Goal: Obtain resource: Download file/media

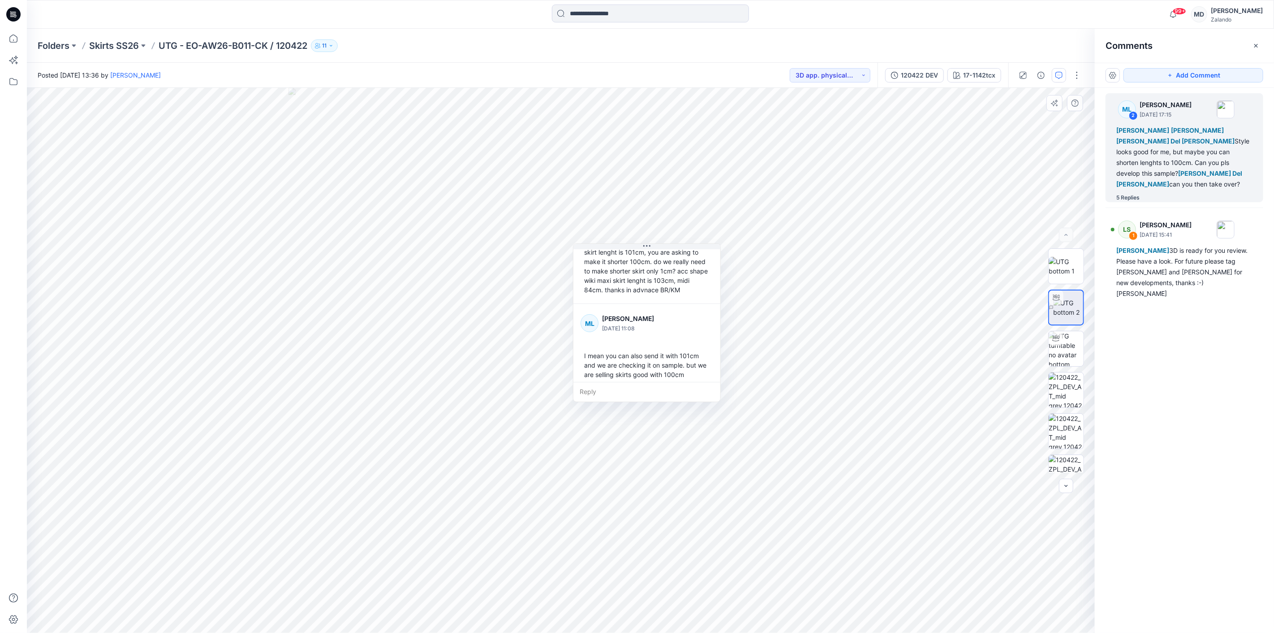
scroll to position [439, 0]
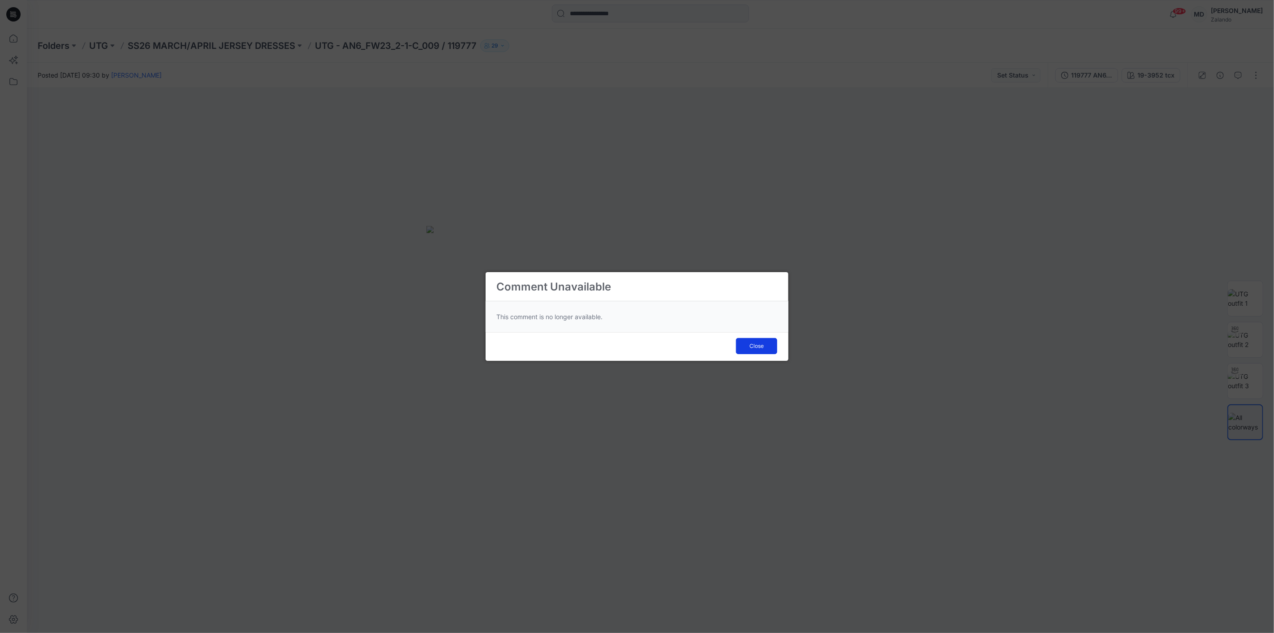
click at [758, 341] on button "Close" at bounding box center [756, 346] width 41 height 16
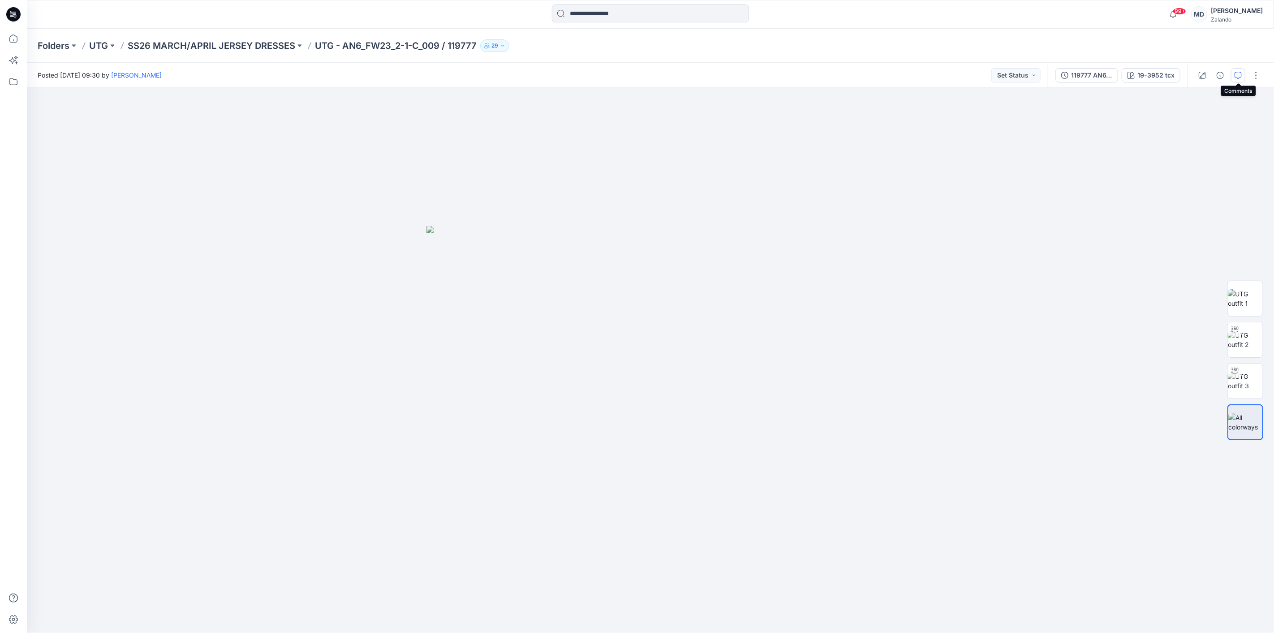
click at [1234, 70] on button "button" at bounding box center [1238, 75] width 14 height 14
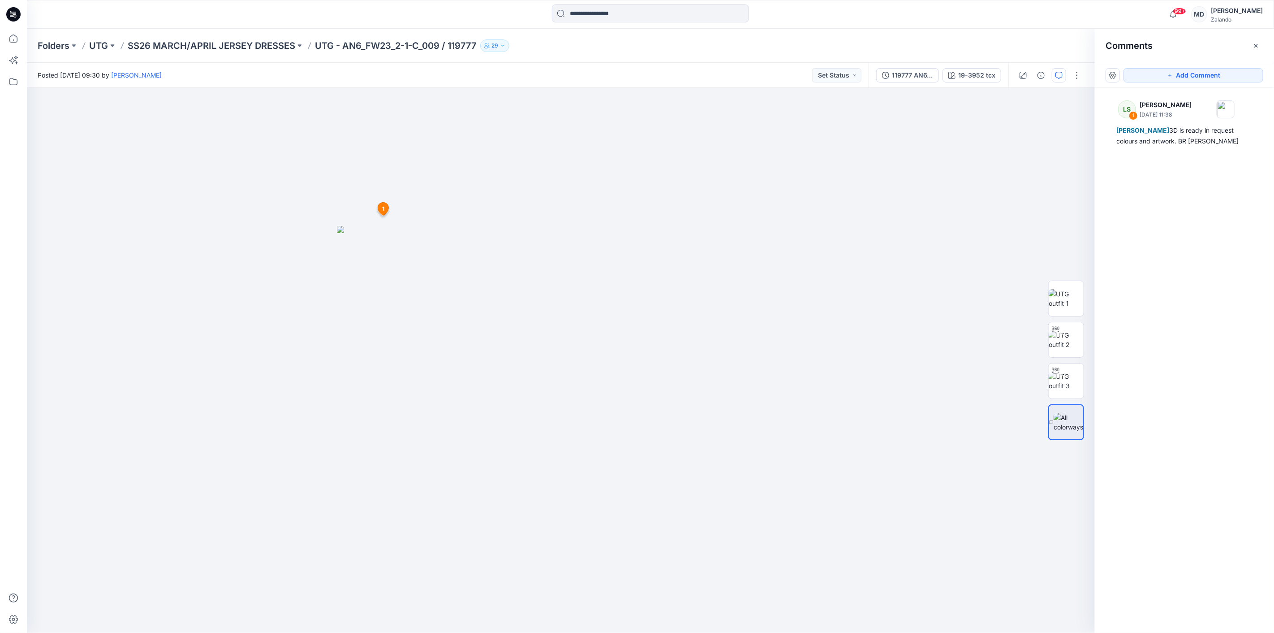
click at [1157, 154] on div "LS 1 Lise Stougaard August 29, 2025 11:38 Tania Baumeister-Hanff 3D is ready in…" at bounding box center [1184, 344] width 179 height 512
click at [1154, 147] on div "LS 1 Lise Stougaard August 29, 2025 11:38 Tania Baumeister-Hanff 3D is ready in…" at bounding box center [1185, 121] width 158 height 57
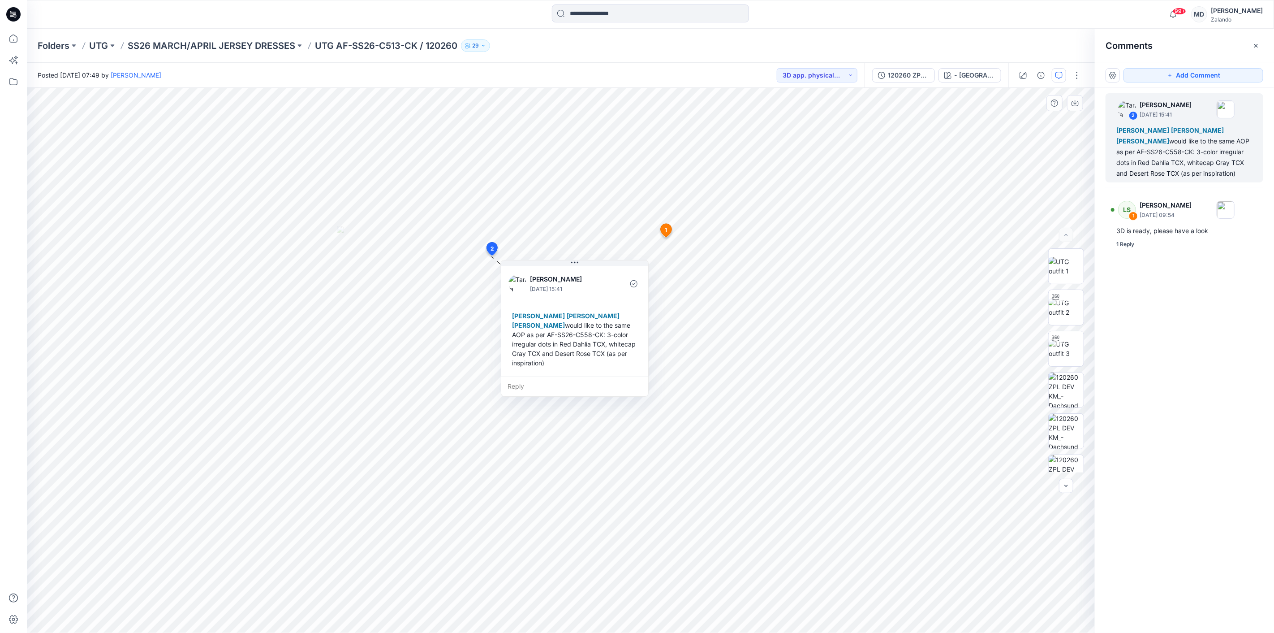
drag, startPoint x: 504, startPoint y: 334, endPoint x: 526, endPoint y: 334, distance: 22.9
click at [526, 334] on div "Lise Stougaard Marlene Seefeldt Marnie Douven would like to the same AOP as per…" at bounding box center [575, 339] width 133 height 64
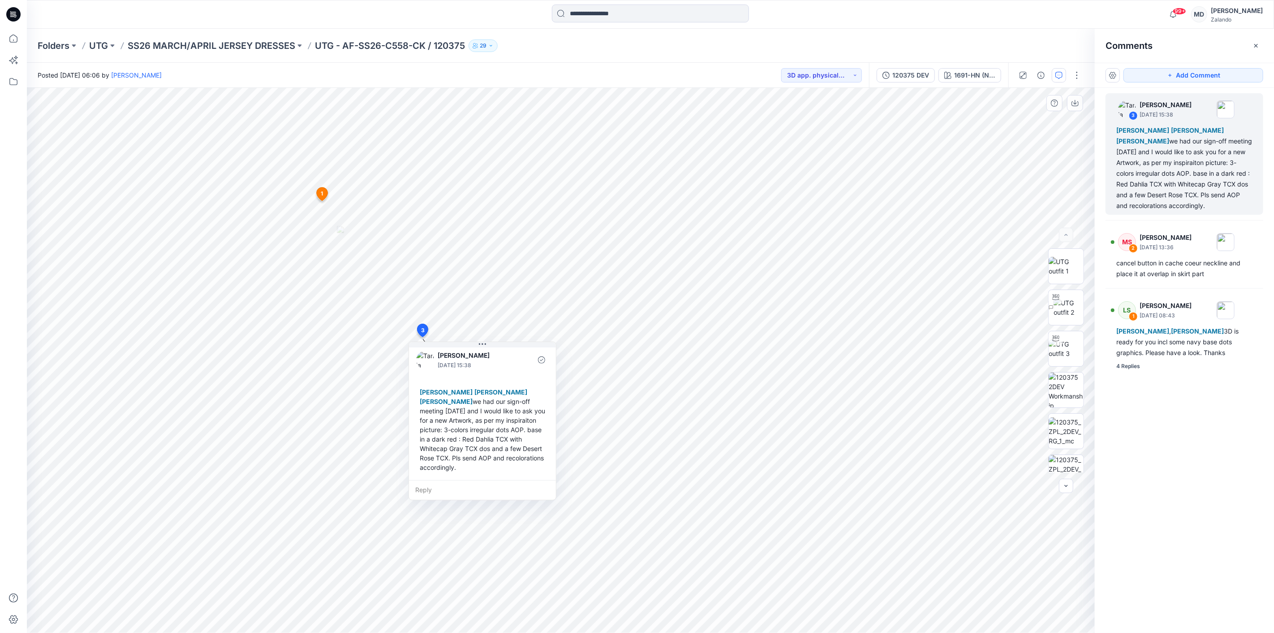
scroll to position [6, 0]
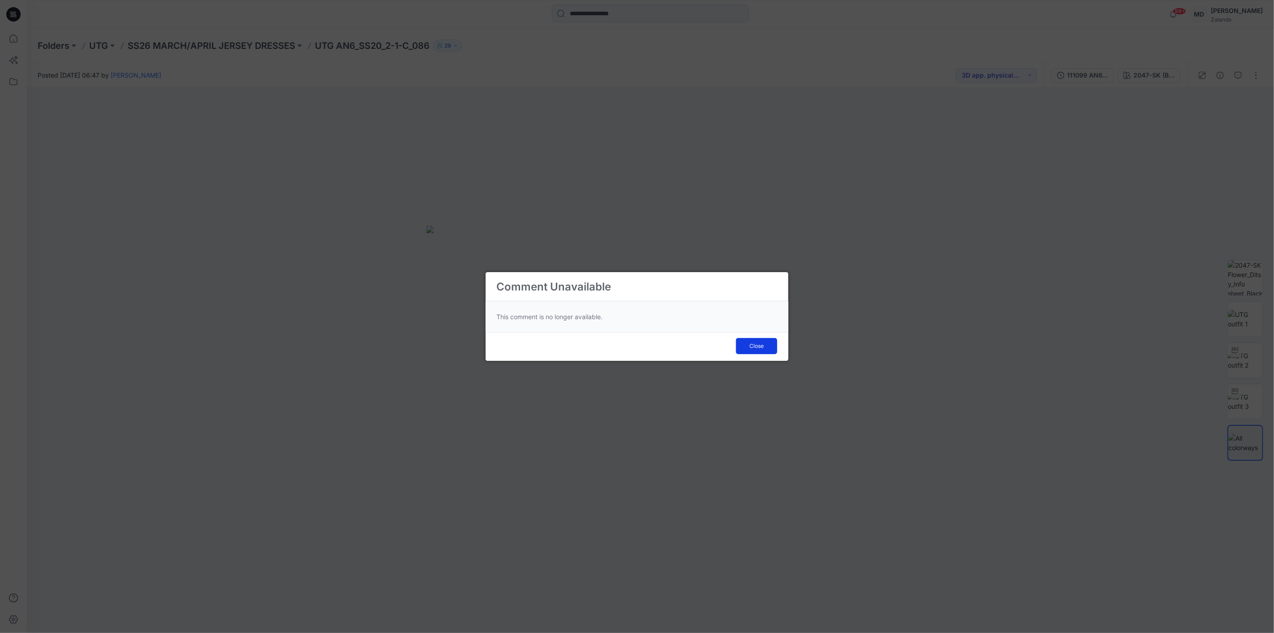
click at [772, 345] on button "Close" at bounding box center [756, 346] width 41 height 16
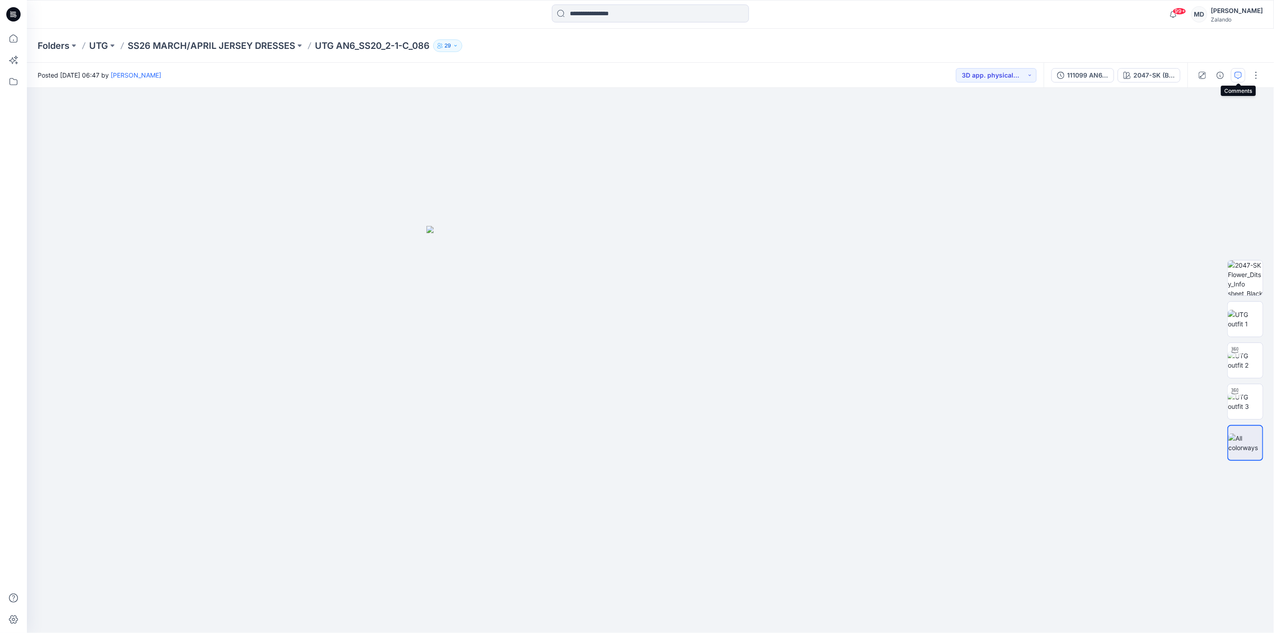
click at [1235, 77] on icon "button" at bounding box center [1238, 75] width 7 height 7
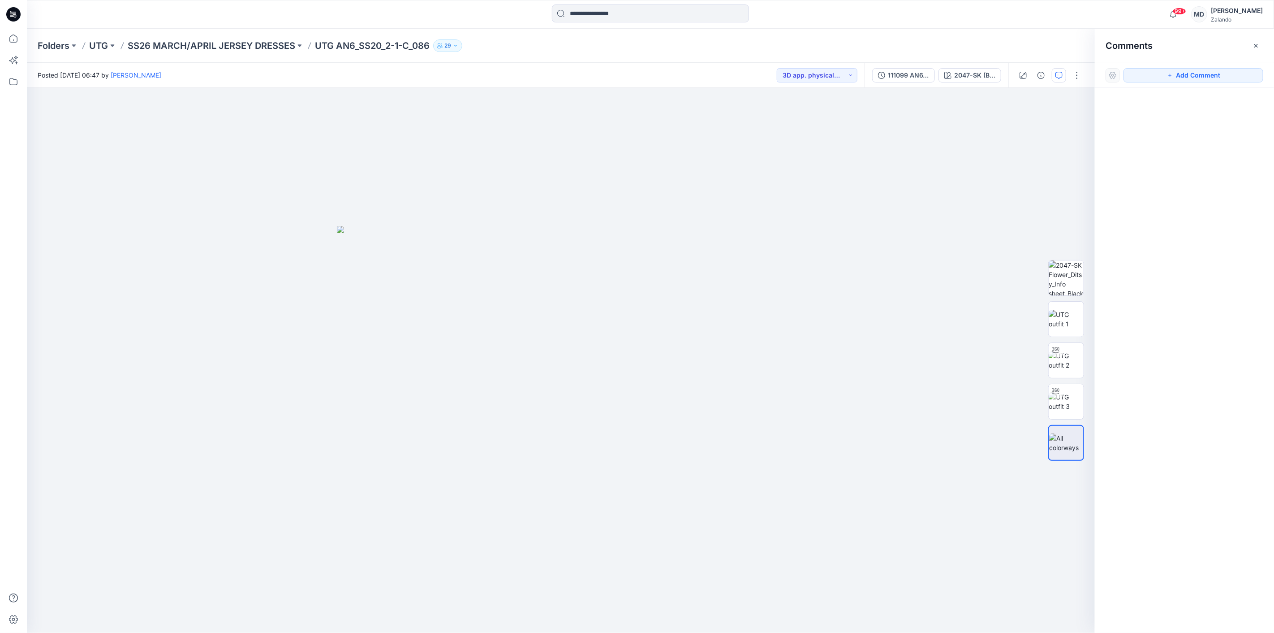
click at [1033, 25] on div "99+ Notifications Lise Stougaard has updated UTG - AN6_FW23_2-1-C_009 / 119777 …" at bounding box center [650, 14] width 1247 height 29
click at [1259, 40] on button "button" at bounding box center [1256, 46] width 14 height 14
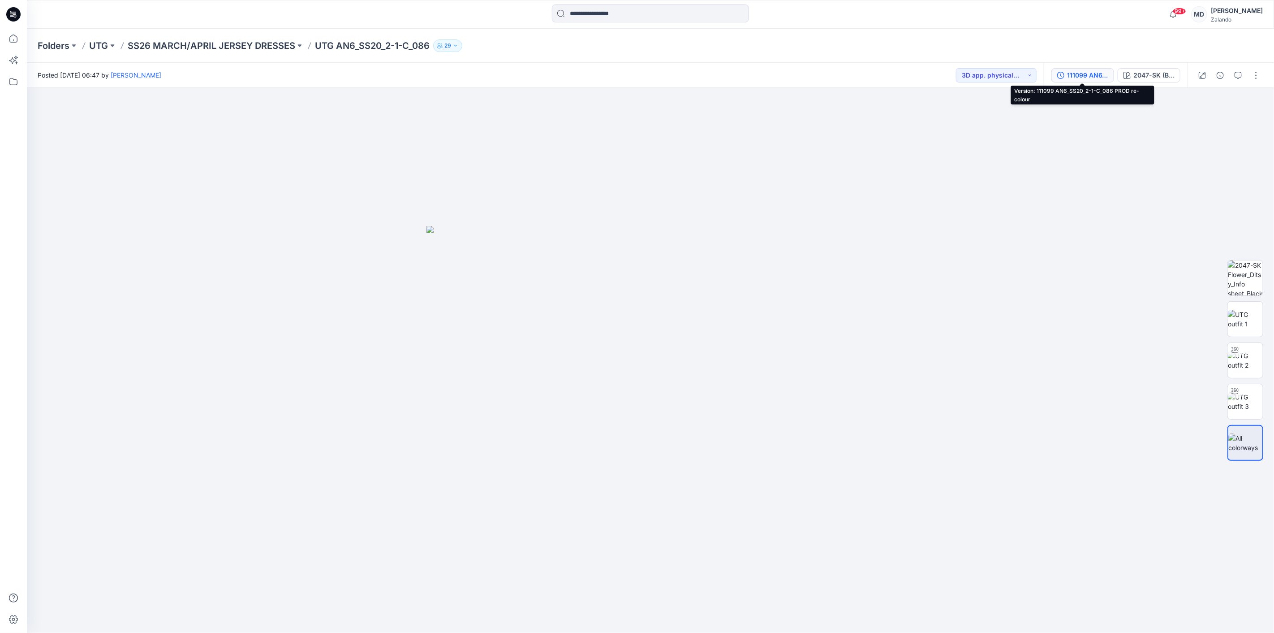
click at [1078, 73] on div "111099 AN6_SS20_2-1-C_086 PROD re-colour" at bounding box center [1087, 75] width 41 height 10
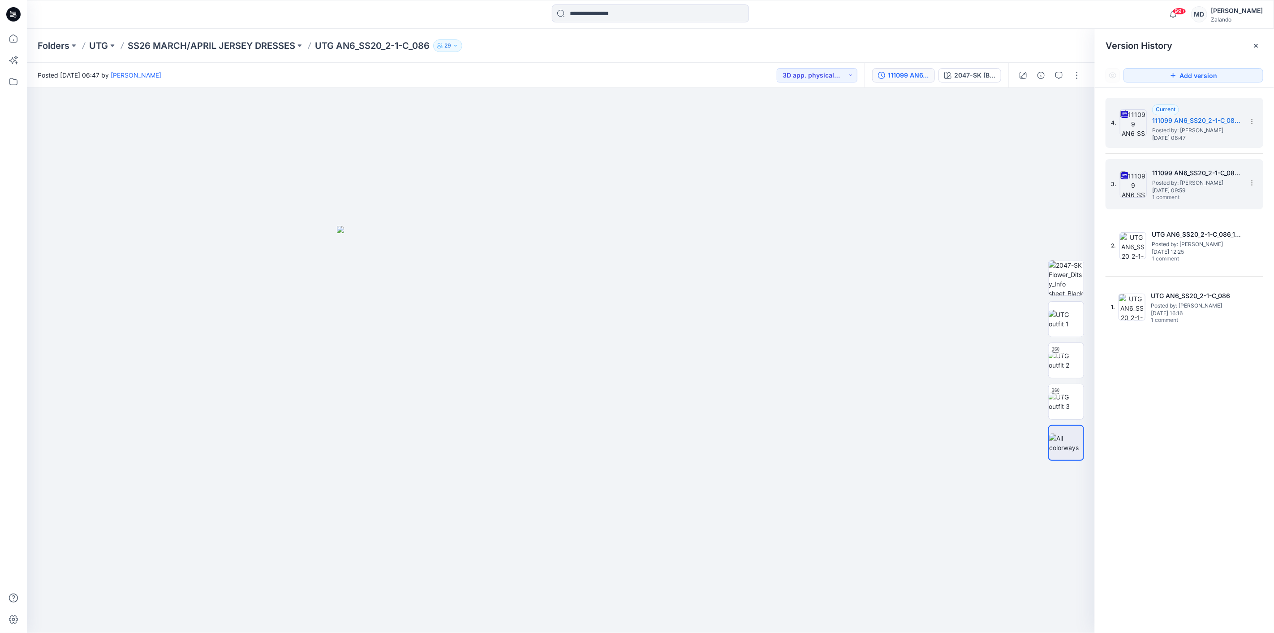
click at [1184, 180] on span "Posted by: [PERSON_NAME]" at bounding box center [1197, 182] width 90 height 9
click at [1256, 43] on icon at bounding box center [1256, 45] width 7 height 7
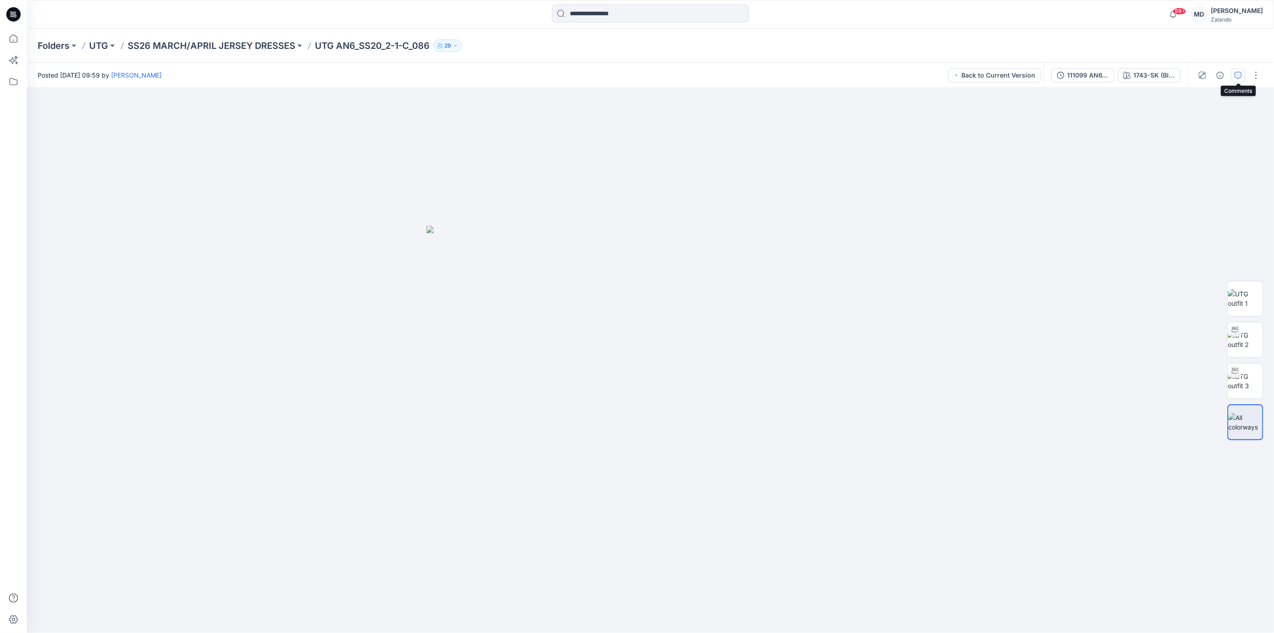
click at [1240, 75] on icon "button" at bounding box center [1238, 75] width 7 height 7
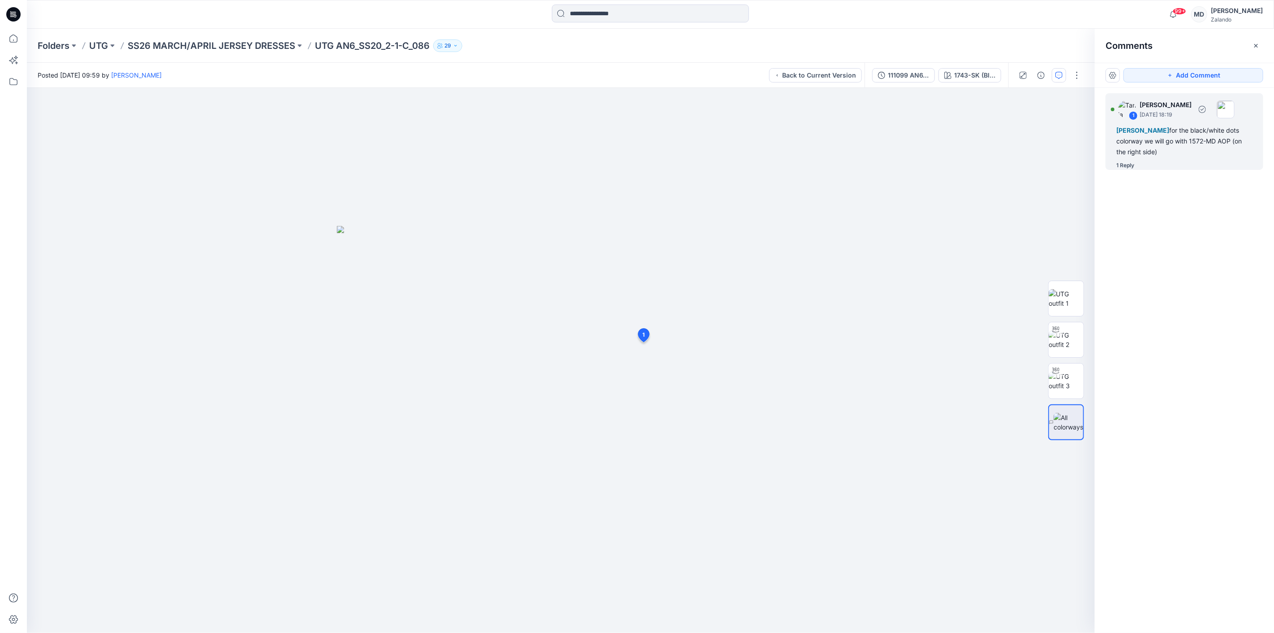
click at [1219, 151] on div "Lise Stougaard for the black/white dots colorway we will go with 1572-MD AOP (o…" at bounding box center [1185, 141] width 136 height 32
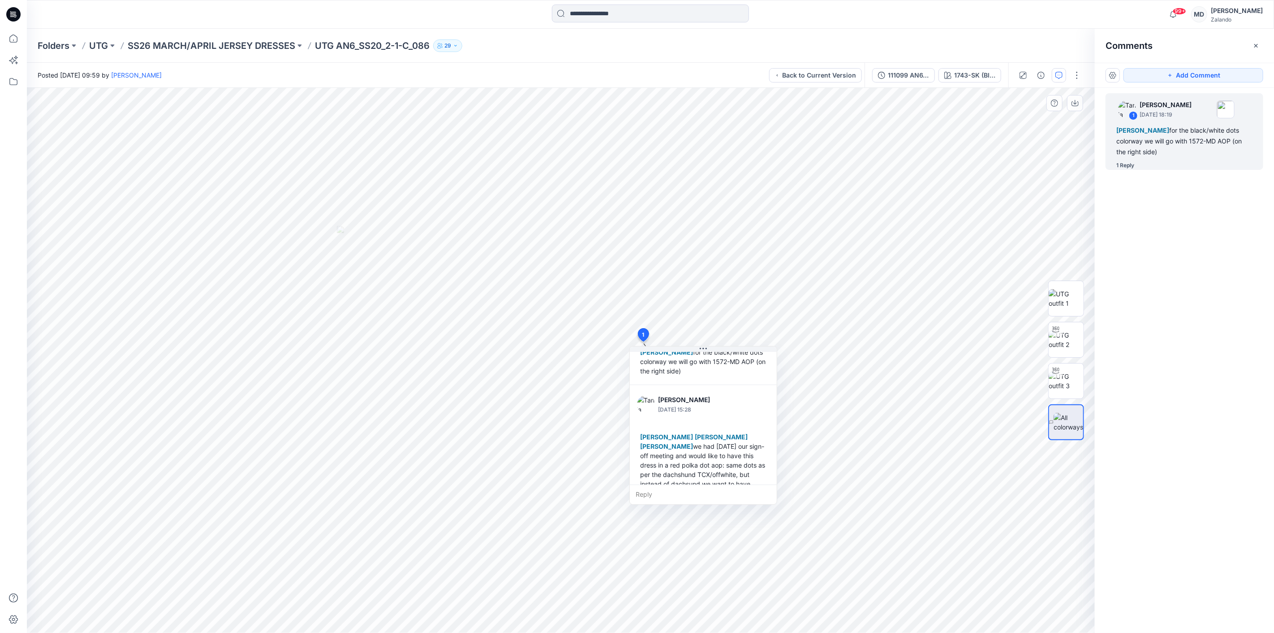
scroll to position [72, 0]
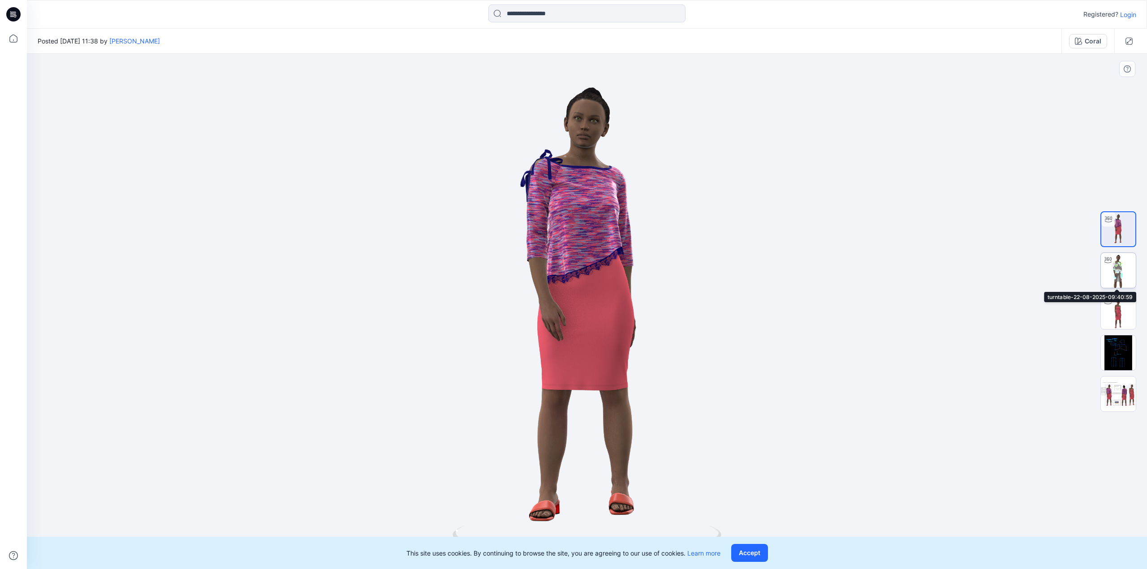
click at [1125, 279] on img at bounding box center [1118, 270] width 35 height 35
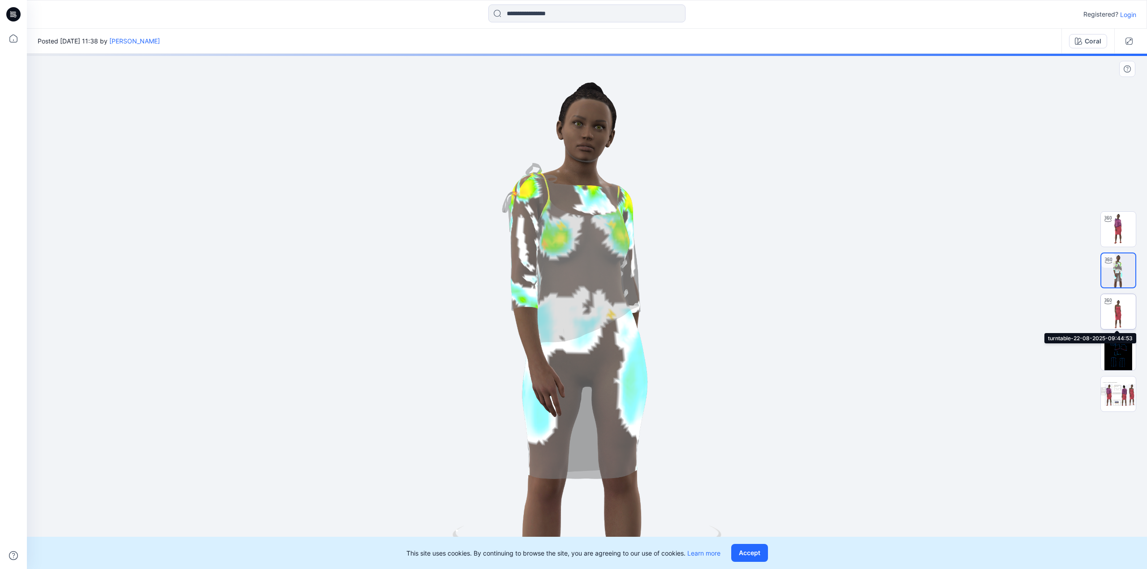
click at [1112, 307] on div at bounding box center [1108, 301] width 14 height 14
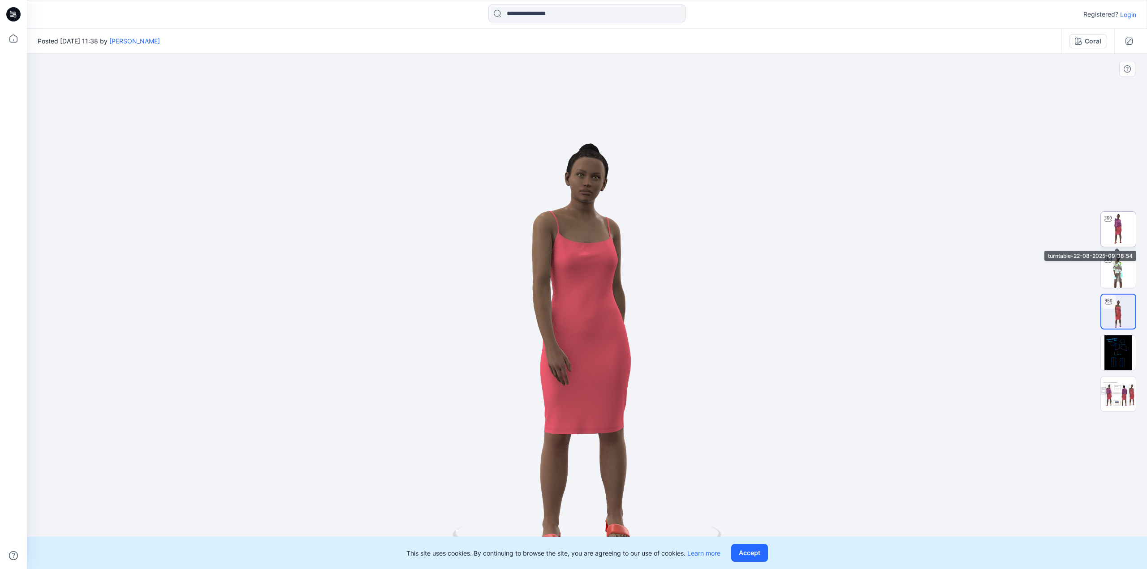
click at [1113, 238] on img at bounding box center [1118, 229] width 35 height 35
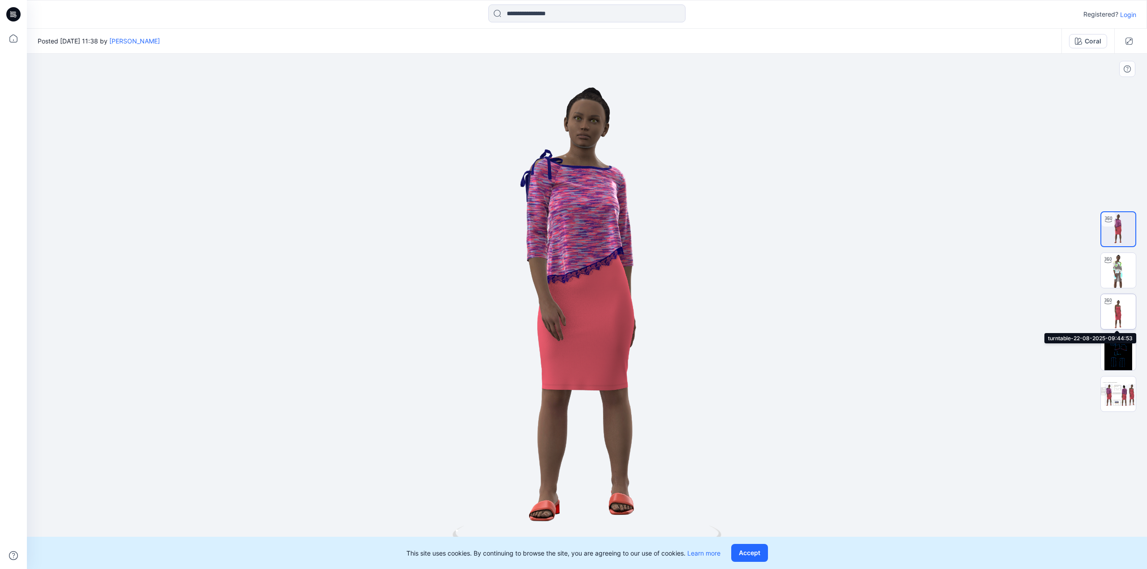
click at [1115, 315] on img at bounding box center [1118, 311] width 35 height 35
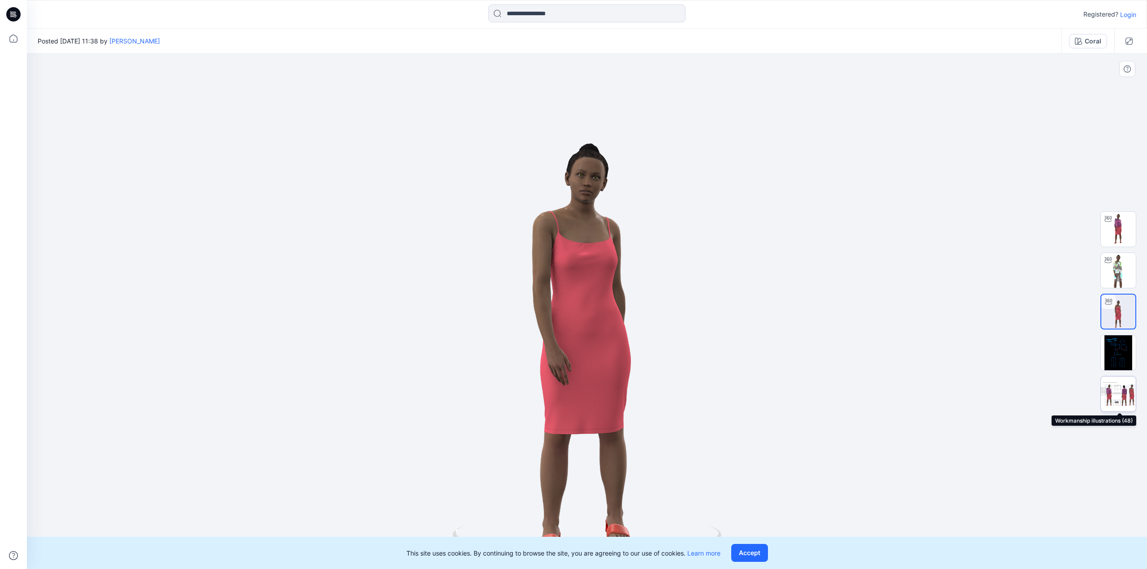
click at [1112, 399] on img at bounding box center [1118, 394] width 35 height 35
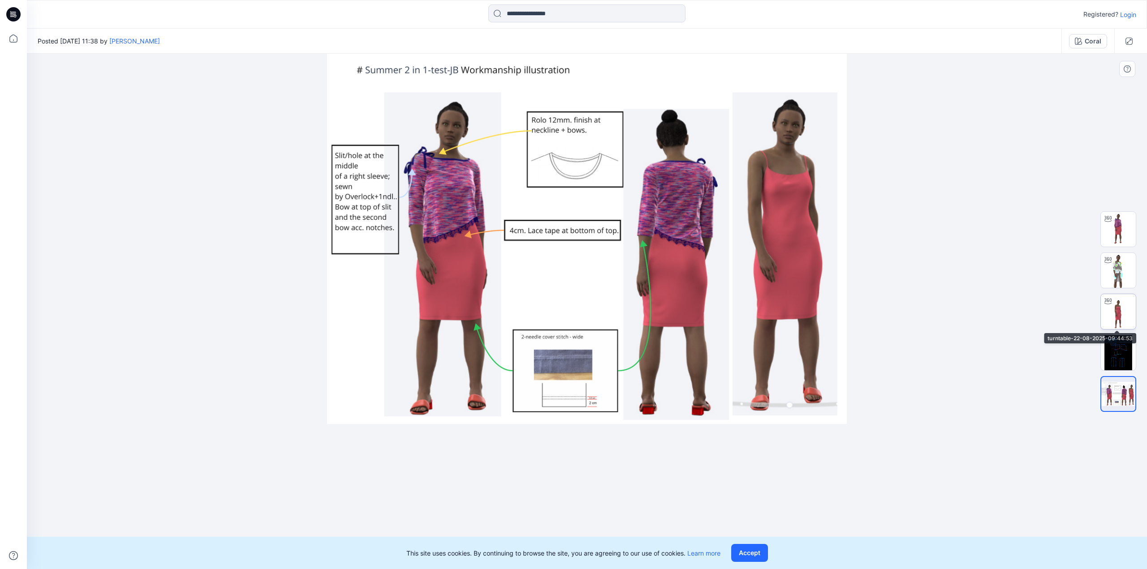
click at [1119, 314] on img at bounding box center [1118, 311] width 35 height 35
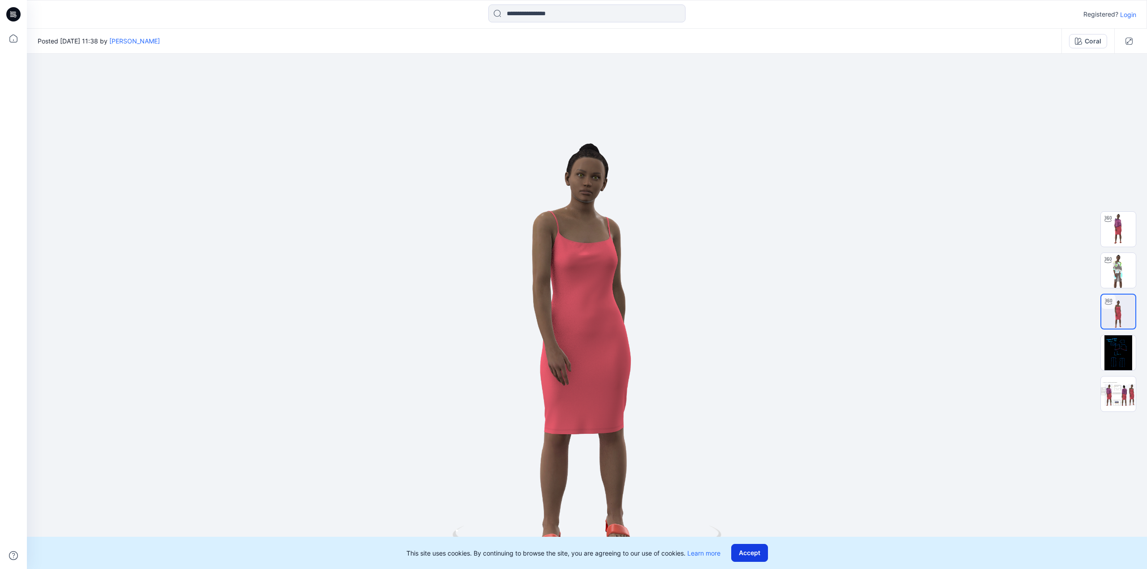
click at [751, 560] on button "Accept" at bounding box center [749, 553] width 37 height 18
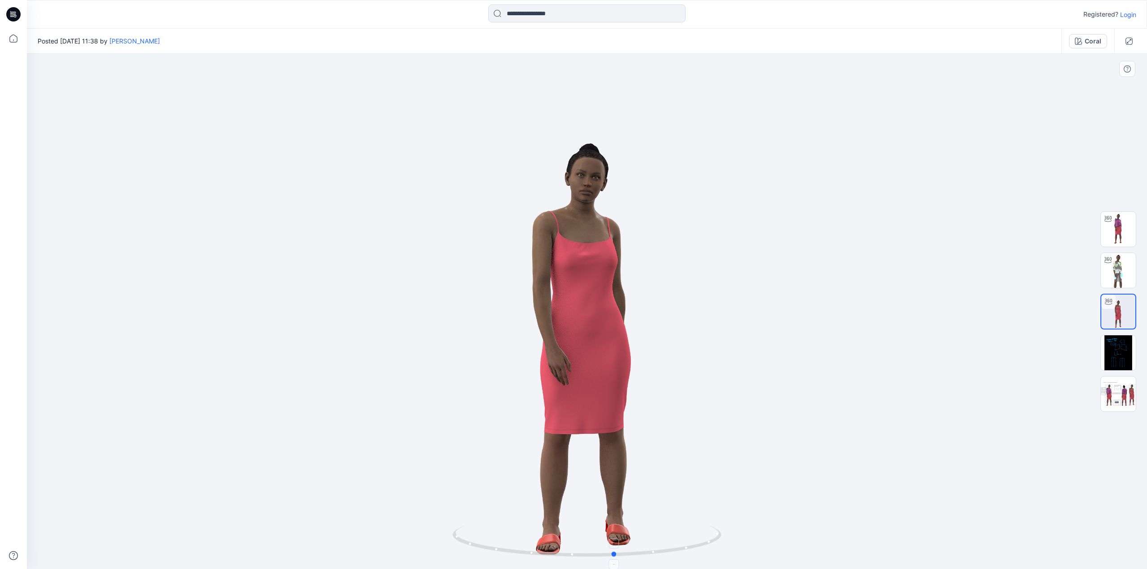
drag, startPoint x: 715, startPoint y: 545, endPoint x: 474, endPoint y: 530, distance: 240.6
click at [465, 549] on icon at bounding box center [588, 543] width 271 height 34
click at [1083, 43] on button "Coral" at bounding box center [1088, 41] width 38 height 14
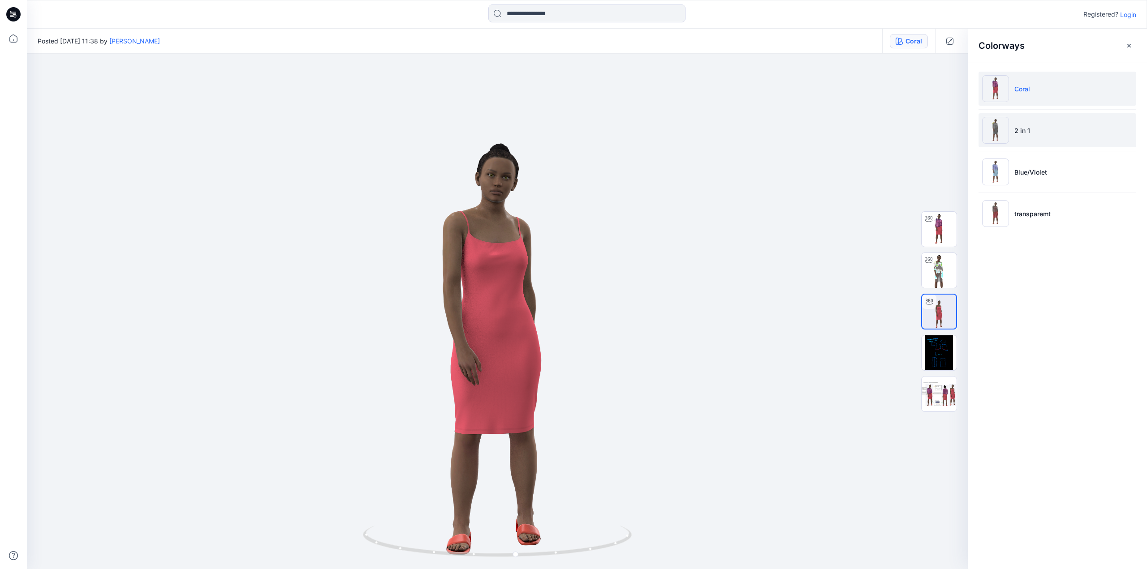
click at [1047, 134] on li "2 in 1" at bounding box center [1058, 130] width 158 height 34
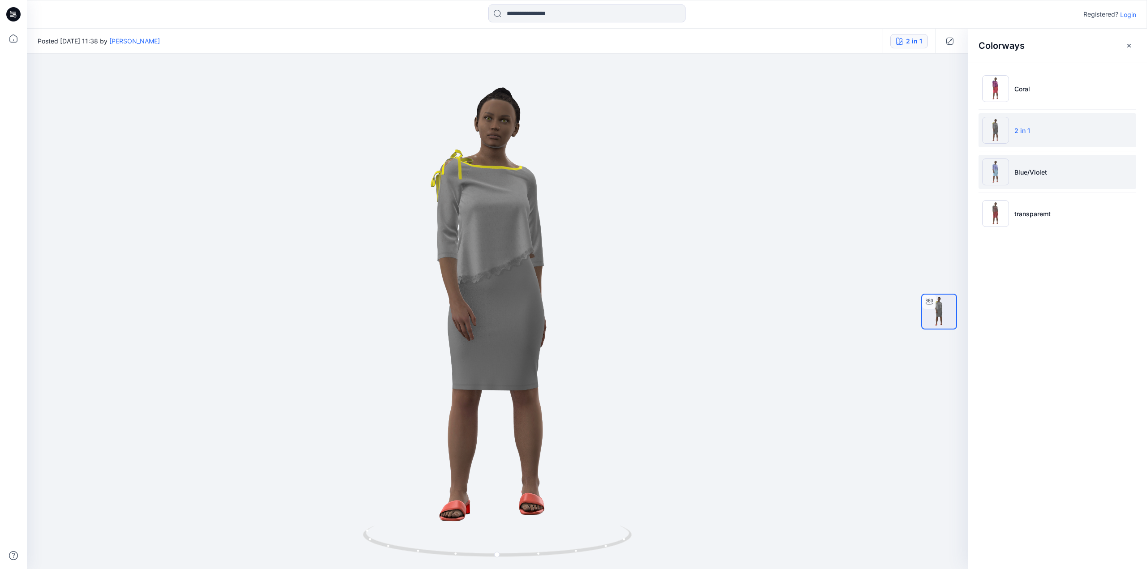
click at [1049, 173] on li "Blue/Violet" at bounding box center [1058, 172] width 158 height 34
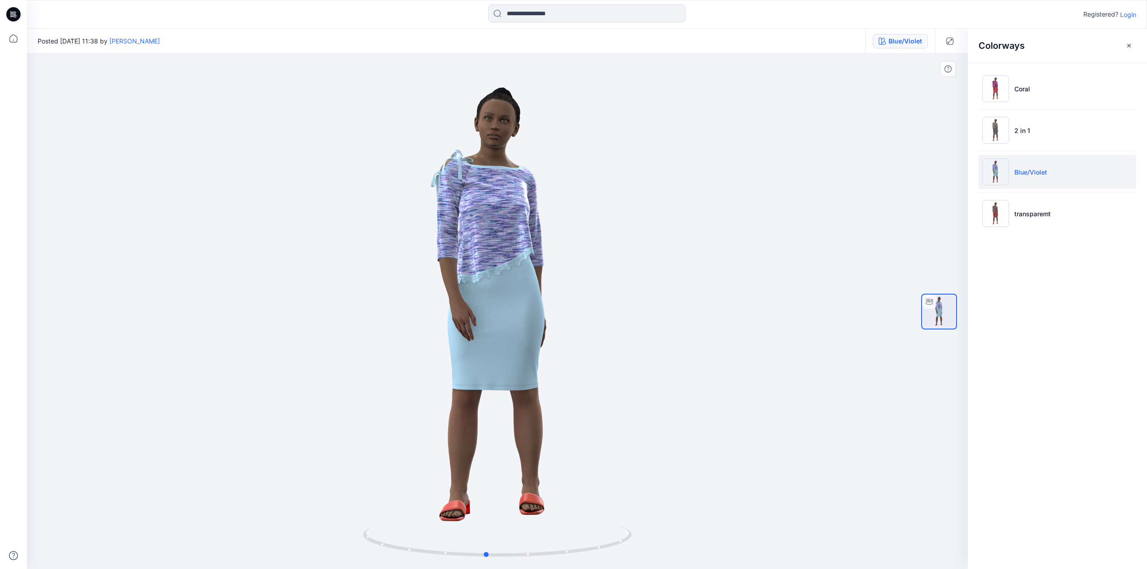
drag, startPoint x: 569, startPoint y: 555, endPoint x: 575, endPoint y: 327, distance: 228.2
click at [581, 524] on div at bounding box center [497, 312] width 941 height 516
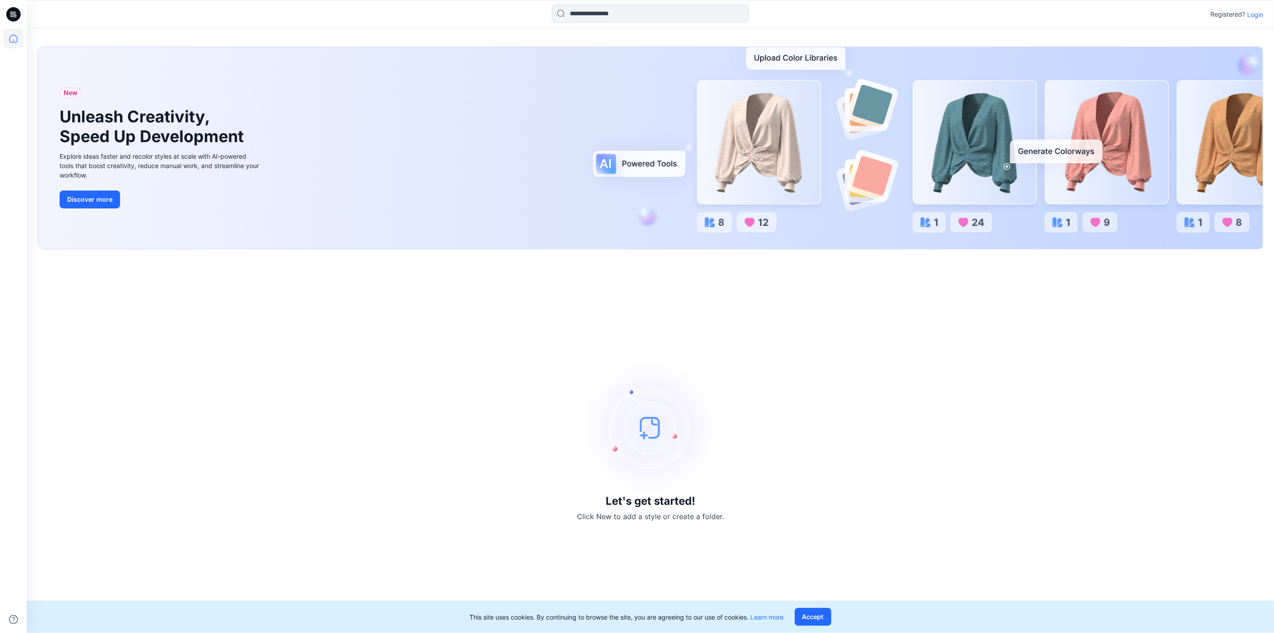
click at [1255, 18] on p "Login" at bounding box center [1255, 14] width 16 height 9
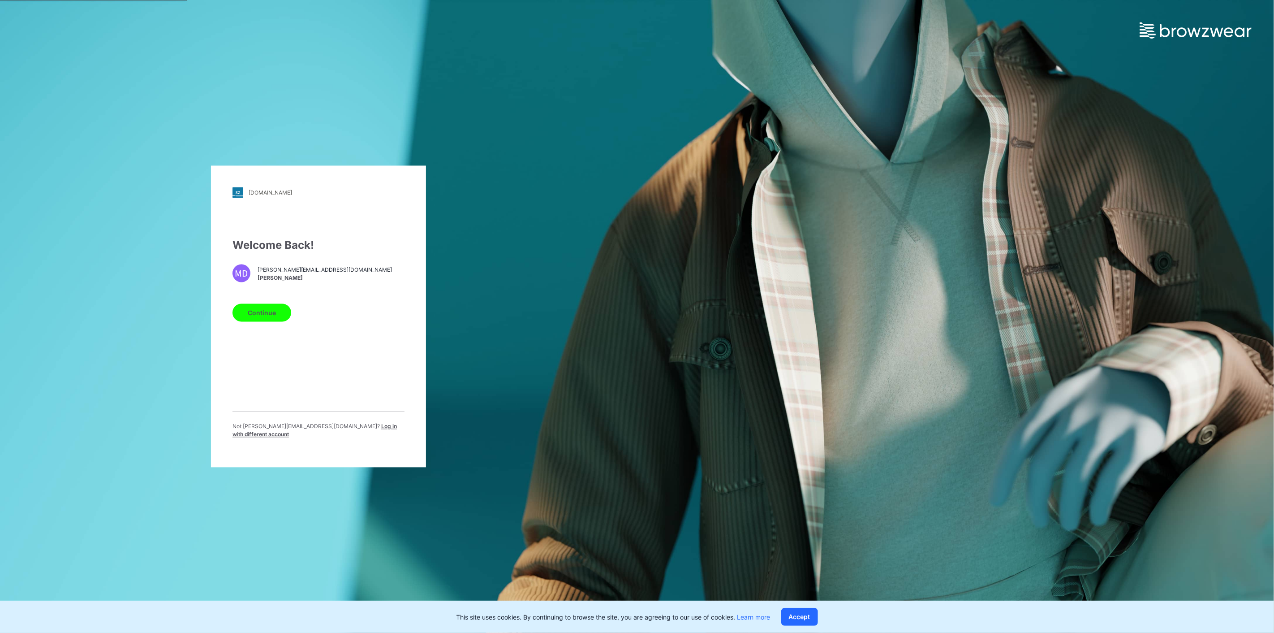
click at [265, 315] on button "Continue" at bounding box center [262, 313] width 59 height 18
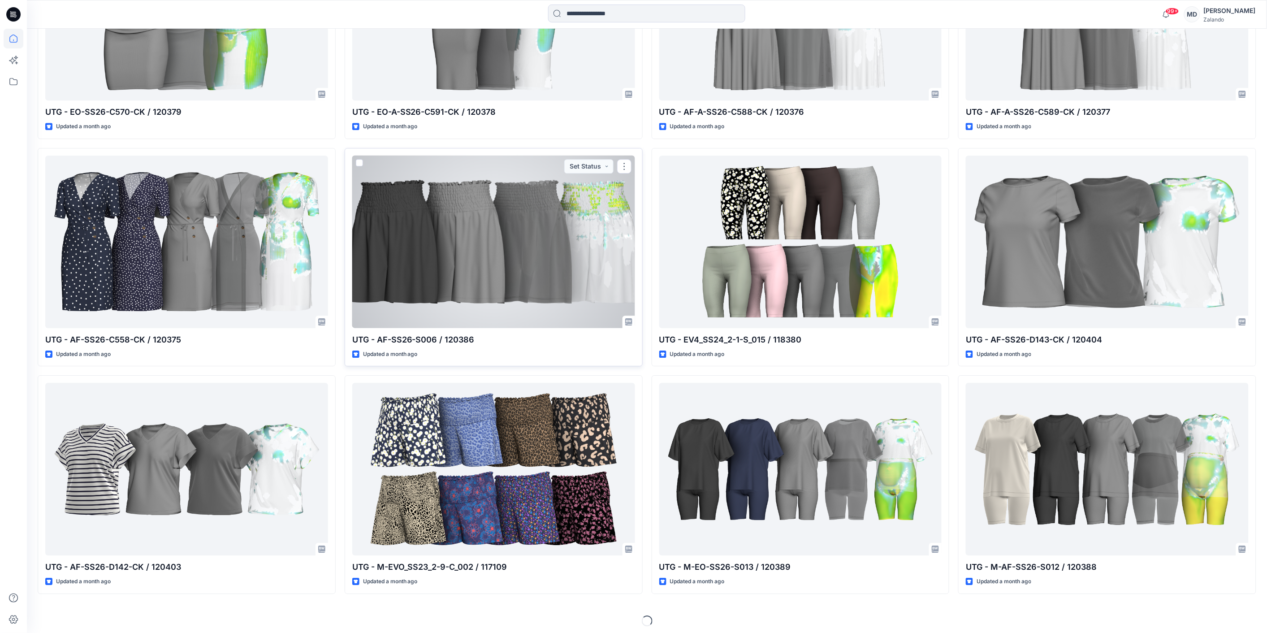
scroll to position [1113, 0]
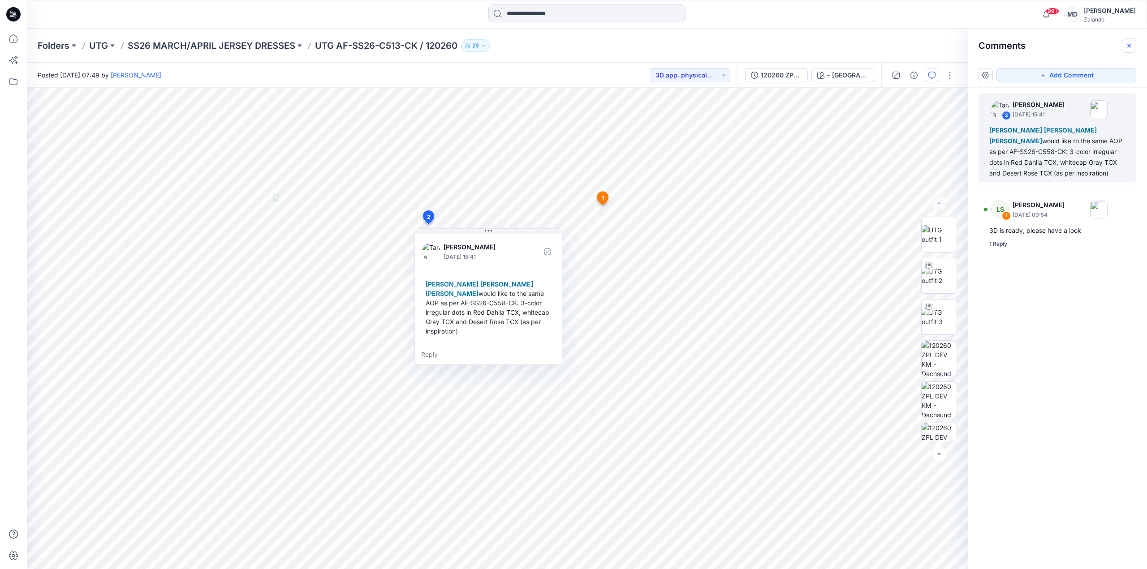
click at [1132, 44] on icon "button" at bounding box center [1129, 45] width 7 height 7
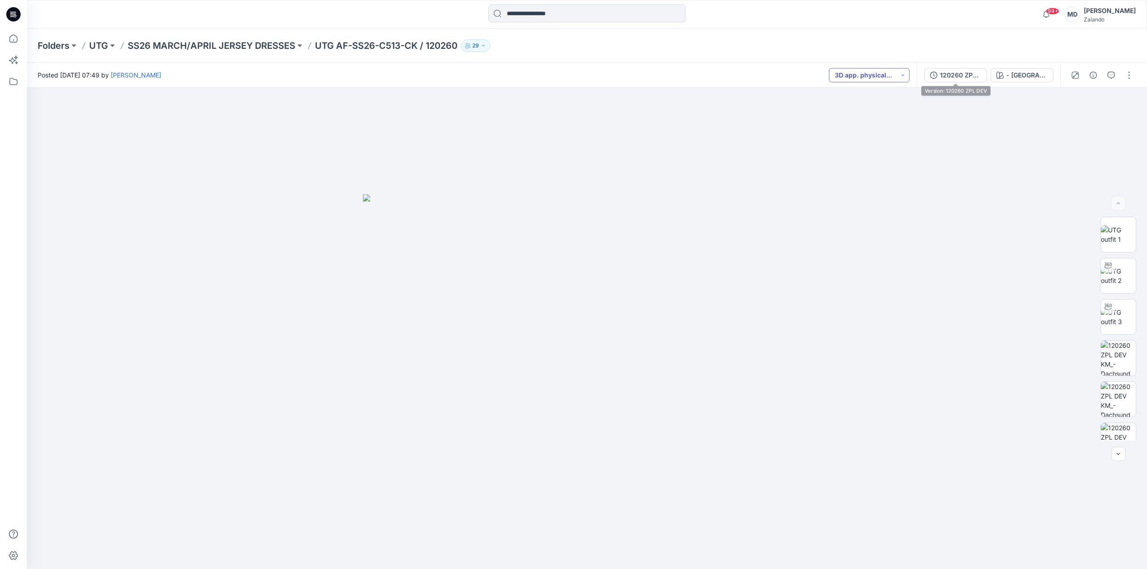
click at [886, 76] on button "3D app. physical sample req." at bounding box center [869, 75] width 81 height 14
click at [972, 78] on div "120260 ZPL DEV" at bounding box center [960, 75] width 41 height 10
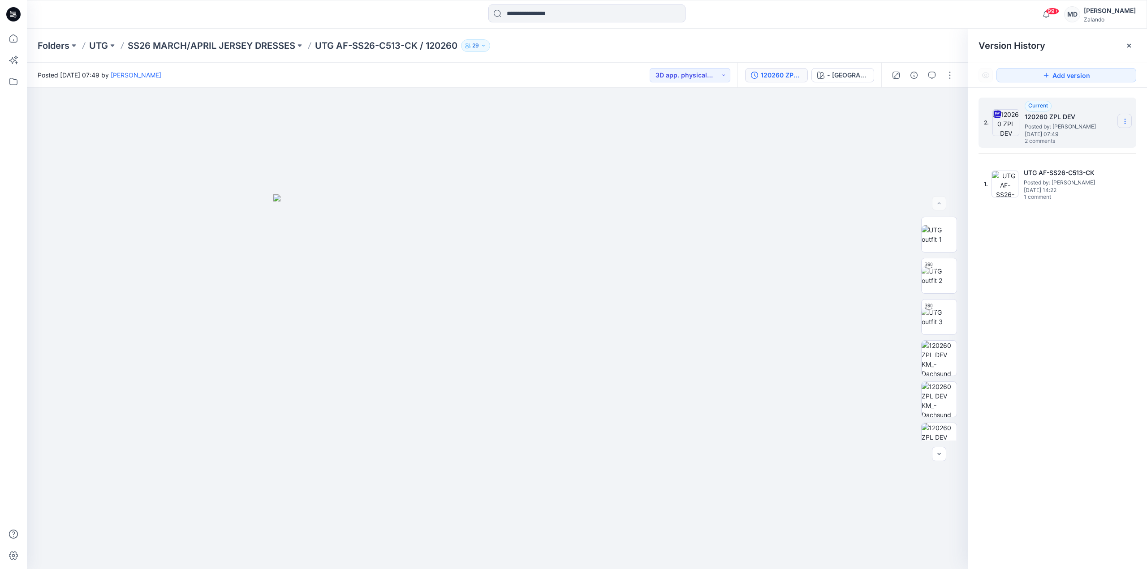
click at [1125, 124] on icon at bounding box center [1125, 123] width 0 height 0
click at [1087, 134] on span "Download Source BW File" at bounding box center [1079, 139] width 75 height 11
click at [935, 79] on button "button" at bounding box center [932, 75] width 14 height 14
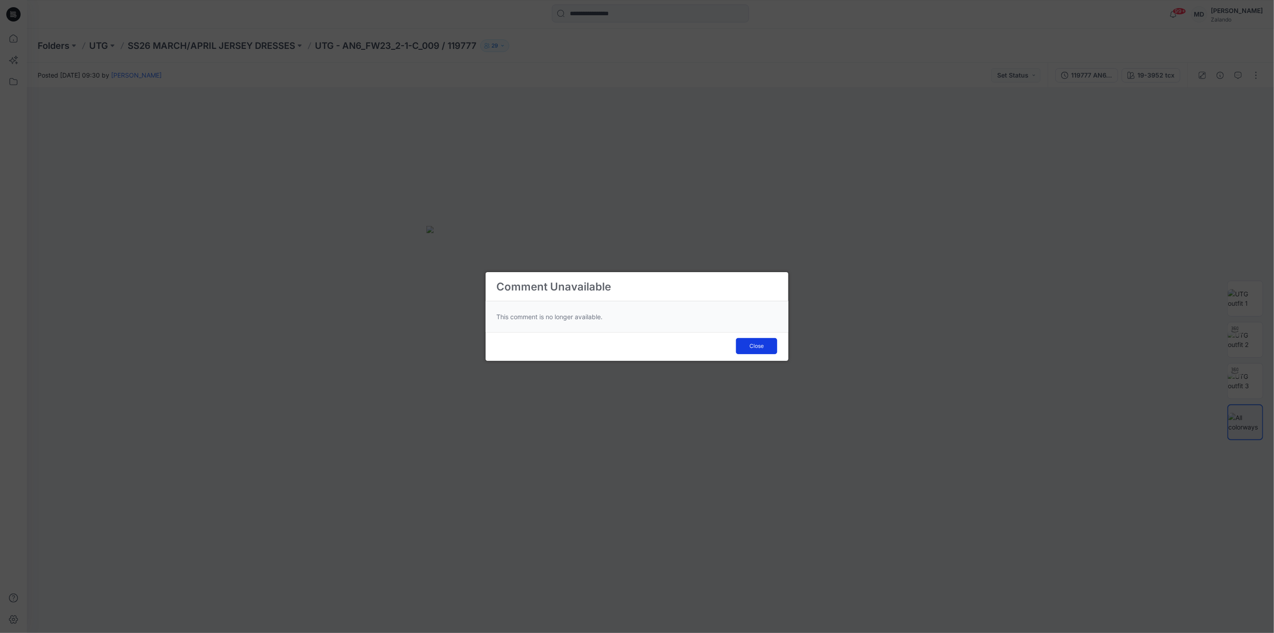
drag, startPoint x: 758, startPoint y: 346, endPoint x: 613, endPoint y: 220, distance: 192.5
click at [756, 345] on span "Close" at bounding box center [757, 346] width 14 height 8
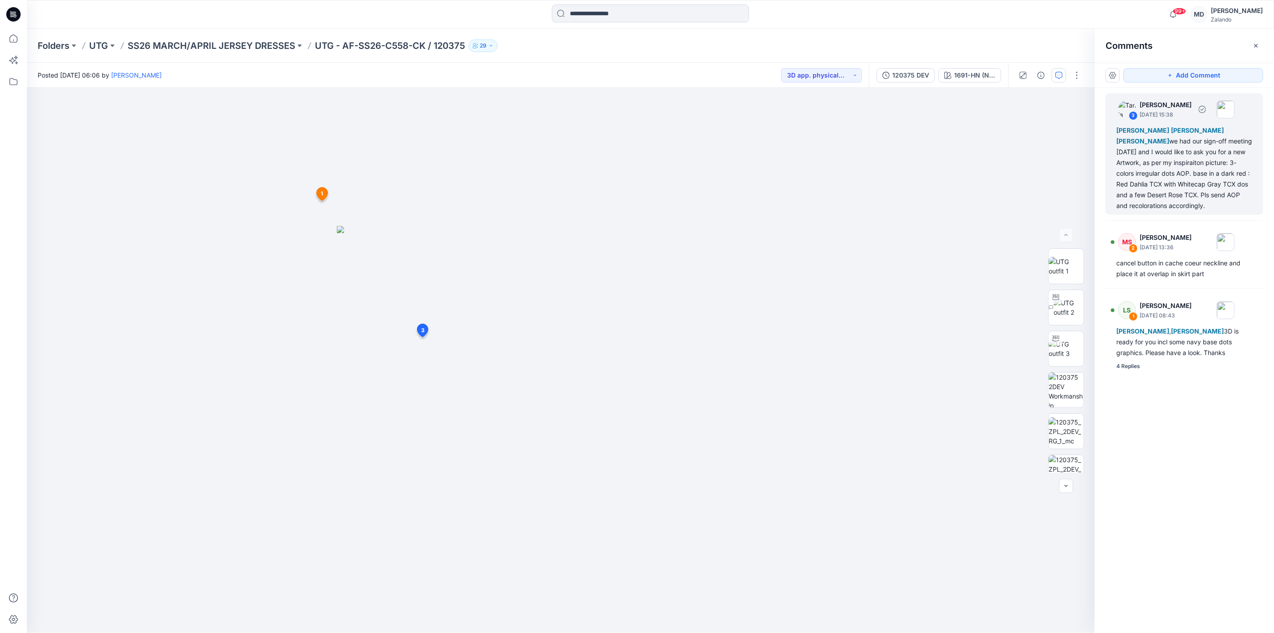
click at [1208, 151] on div "[PERSON_NAME] [PERSON_NAME] [PERSON_NAME] we had our sign-off meeting [DATE] an…" at bounding box center [1185, 168] width 136 height 86
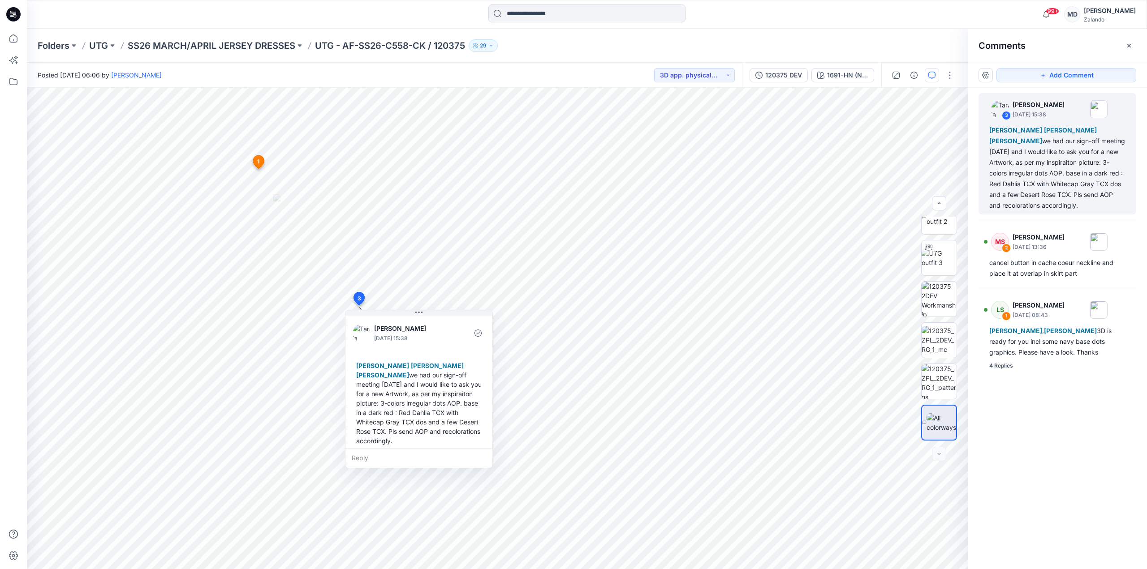
click at [1130, 43] on icon "button" at bounding box center [1129, 45] width 7 height 7
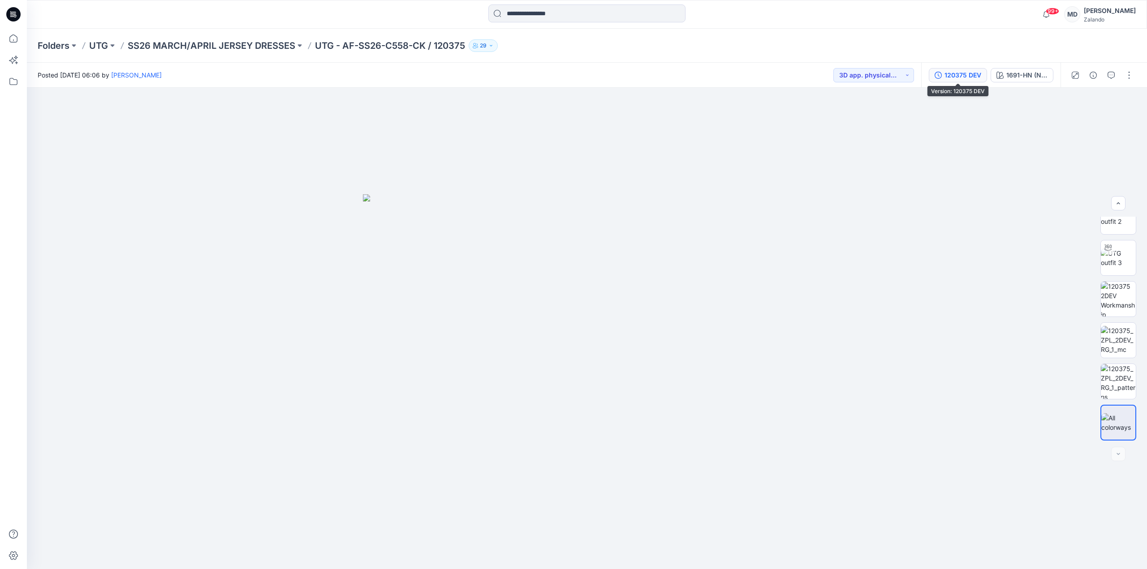
click at [954, 77] on div "120375 DEV" at bounding box center [963, 75] width 37 height 10
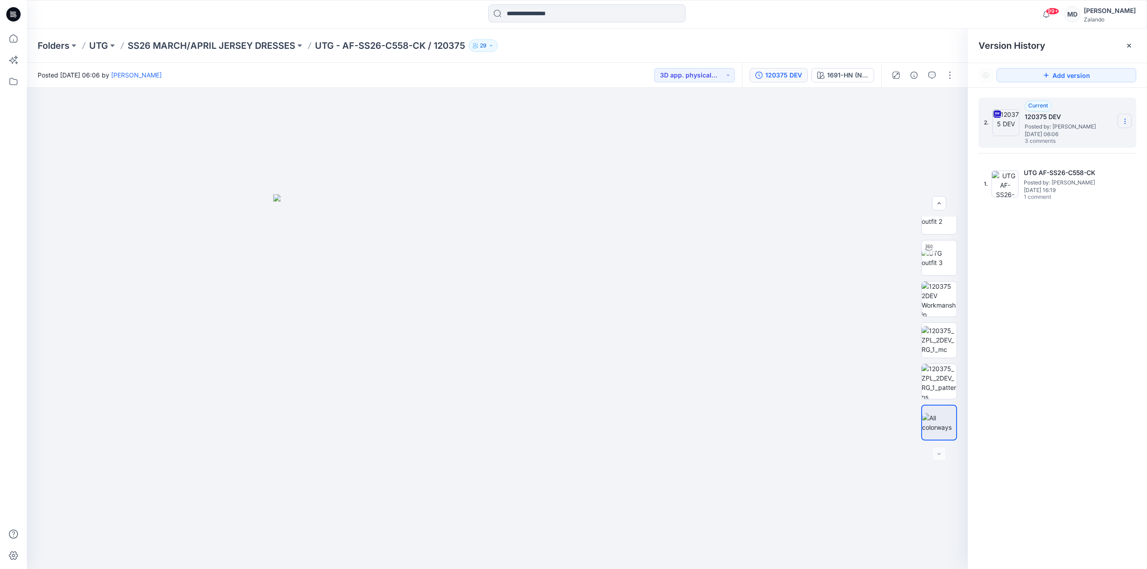
click at [1126, 123] on icon at bounding box center [1125, 121] width 7 height 7
click at [1087, 138] on span "Download Source BW File" at bounding box center [1079, 139] width 75 height 11
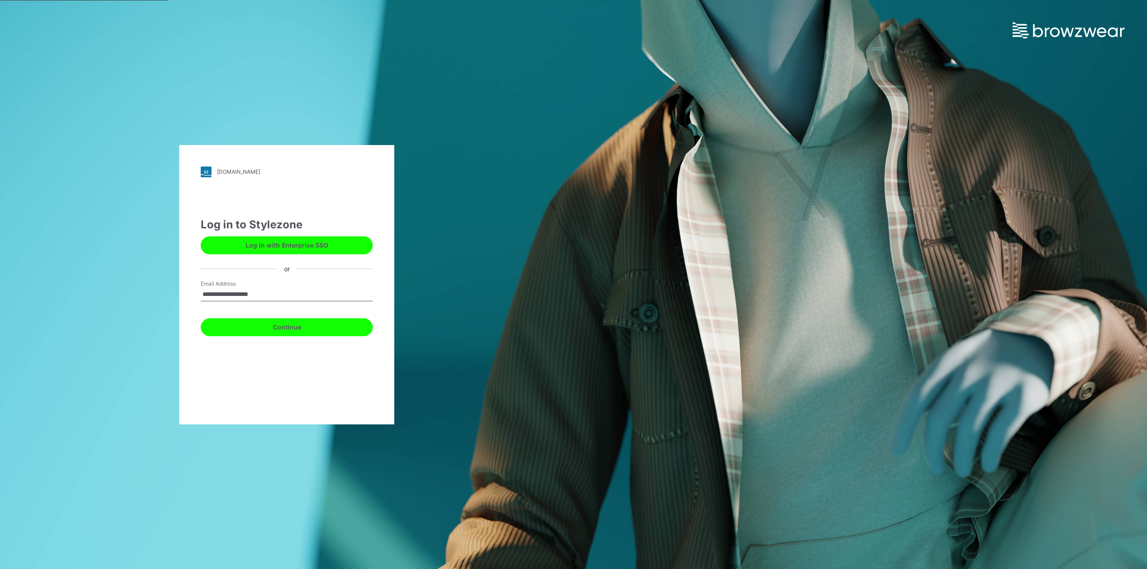
click at [279, 324] on button "Continue" at bounding box center [287, 328] width 172 height 18
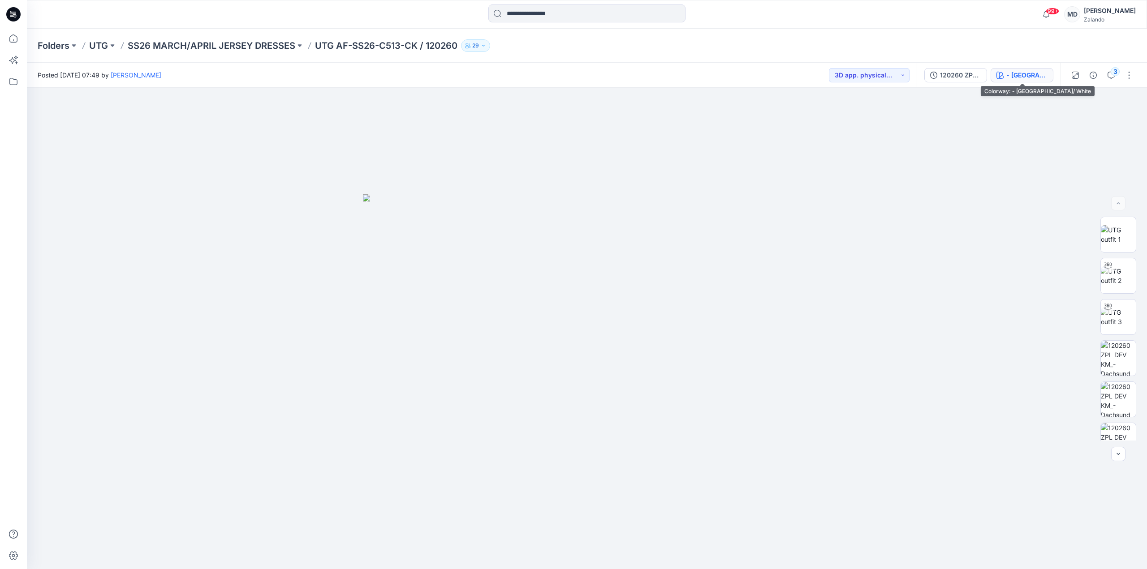
click at [1031, 68] on button "- [GEOGRAPHIC_DATA]/ White" at bounding box center [1022, 75] width 63 height 14
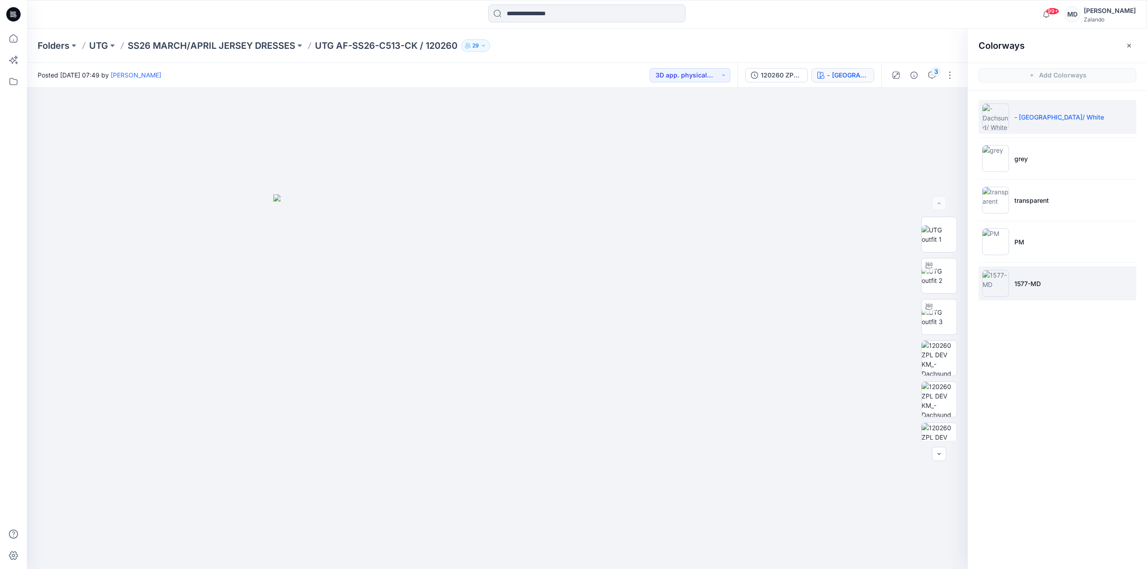
click at [1049, 289] on li "1577-MD" at bounding box center [1058, 284] width 158 height 34
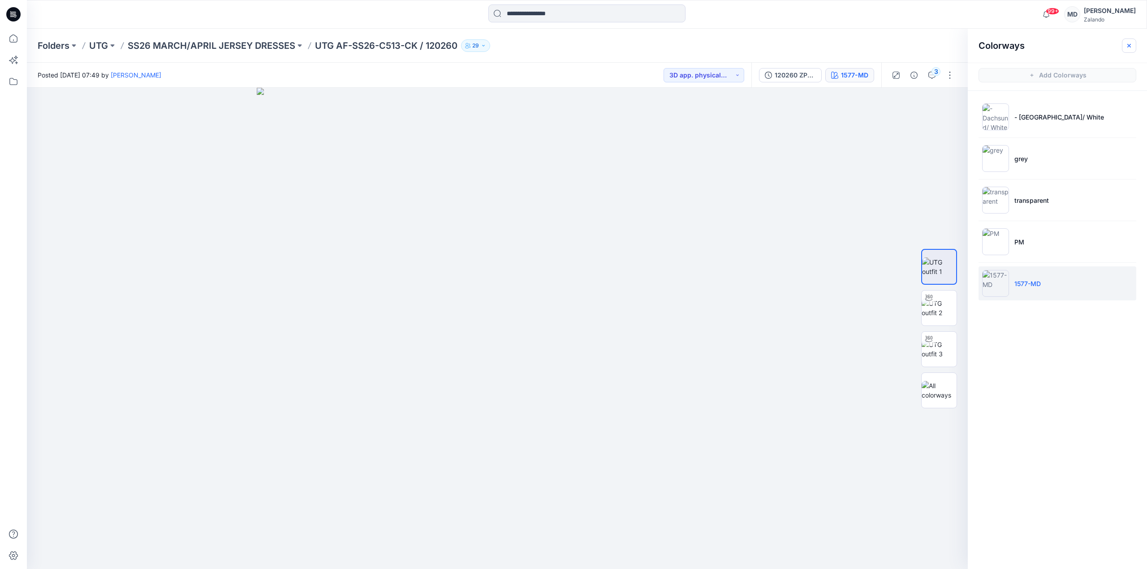
click at [1126, 43] on icon "button" at bounding box center [1129, 45] width 7 height 7
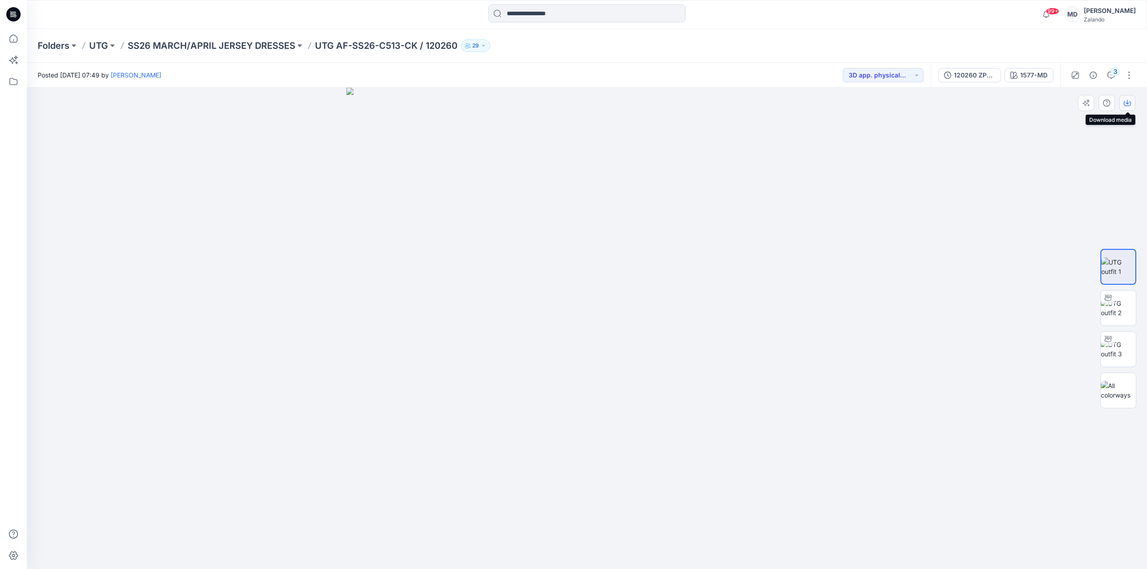
click at [1127, 108] on button "button" at bounding box center [1127, 103] width 16 height 16
